Goal: Task Accomplishment & Management: Use online tool/utility

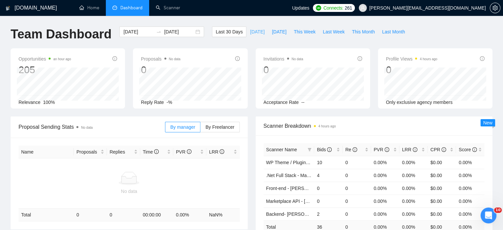
click at [250, 30] on span "[DATE]" at bounding box center [257, 31] width 15 height 7
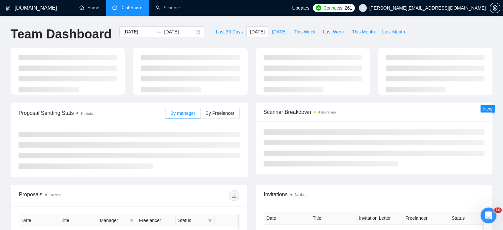
type input "[DATE]"
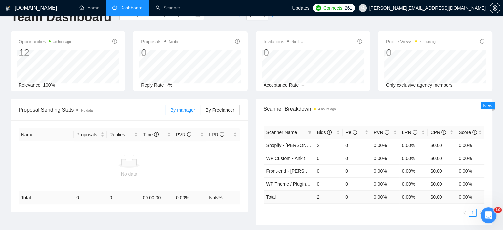
scroll to position [33, 0]
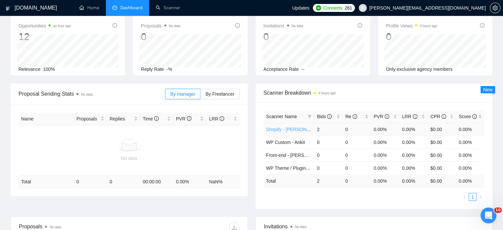
click at [281, 129] on link "Shopify - [PERSON_NAME]" at bounding box center [295, 129] width 58 height 5
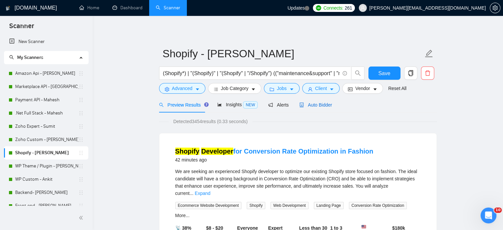
click at [313, 105] on span "Auto Bidder" at bounding box center [315, 104] width 33 height 5
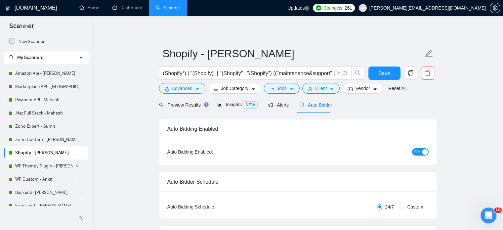
radio input "false"
radio input "true"
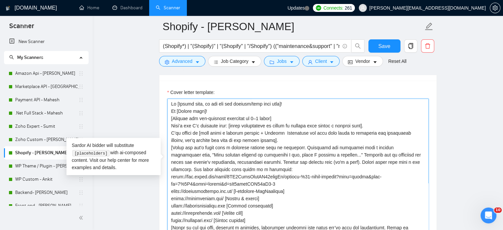
drag, startPoint x: 295, startPoint y: 92, endPoint x: 163, endPoint y: 89, distance: 132.3
click at [163, 89] on div "Cover letter template:" at bounding box center [297, 172] width 277 height 182
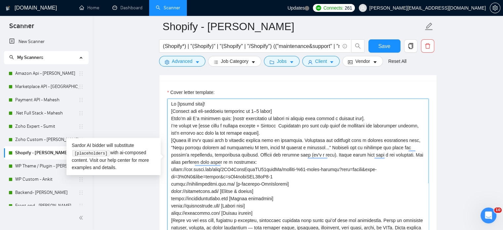
click at [171, 99] on textarea "Cover letter template:" at bounding box center [297, 173] width 261 height 149
type textarea "Hi [Client name]! [Mention one job-specific challenge in 3–5 words] Here’s how …"
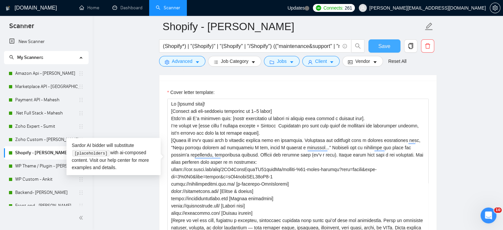
click at [378, 47] on span "Save" at bounding box center [384, 46] width 12 height 8
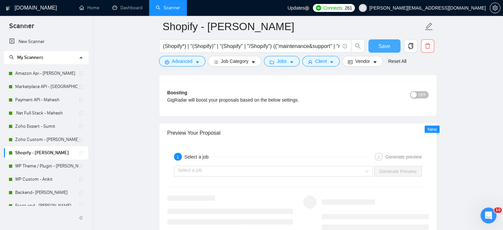
scroll to position [1289, 0]
click at [369, 166] on div "Select a job" at bounding box center [273, 171] width 199 height 11
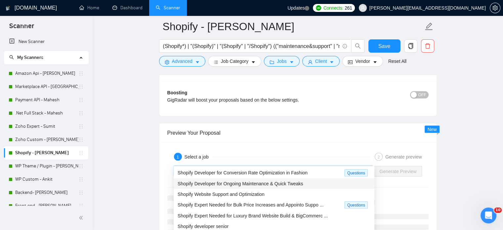
click at [277, 183] on span "Shopify Developer for Ongoing Maintenance & Quick Tweaks" at bounding box center [241, 183] width 126 height 5
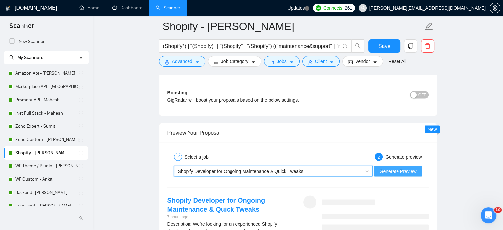
click at [399, 168] on span "Generate Preview" at bounding box center [397, 171] width 37 height 7
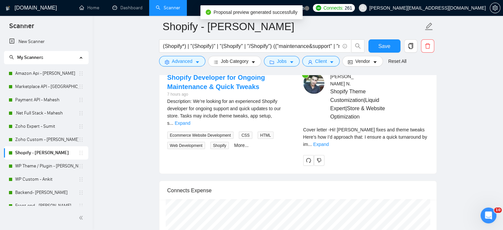
scroll to position [1421, 0]
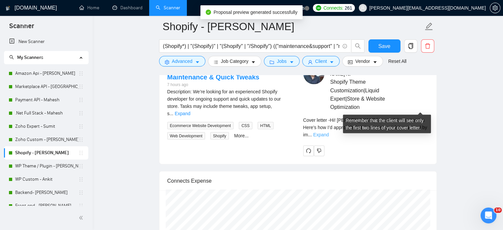
click at [329, 132] on link "Expand" at bounding box center [321, 134] width 16 height 5
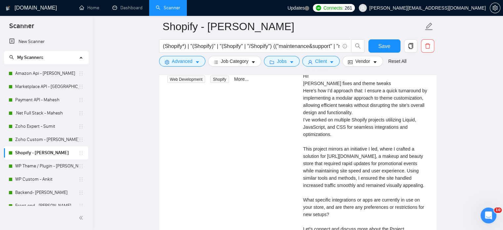
scroll to position [1488, 0]
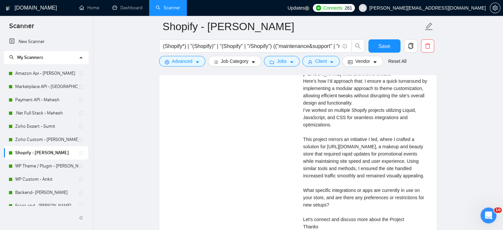
click at [332, 164] on div "Cover letter Hi! Urgent fixes and theme tweaks Here’s how I’d approach that: I …" at bounding box center [365, 147] width 125 height 182
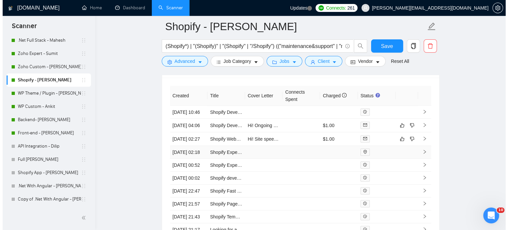
scroll to position [1950, 0]
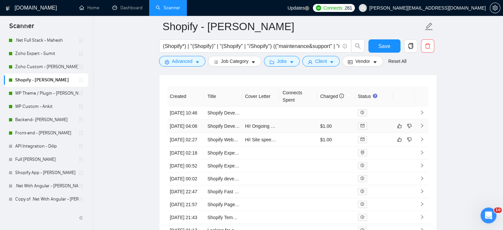
click at [424, 123] on icon "right" at bounding box center [422, 125] width 5 height 5
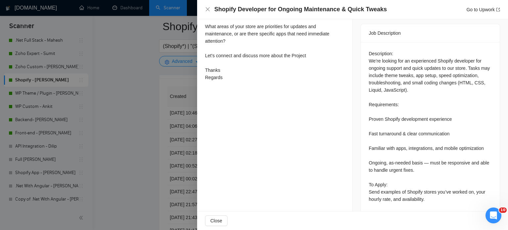
scroll to position [276, 0]
